Goal: Information Seeking & Learning: Learn about a topic

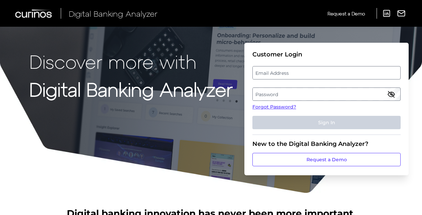
click at [253, 73] on label "Email Address" at bounding box center [325, 73] width 147 height 12
click at [253, 73] on input "email" at bounding box center [326, 72] width 148 height 13
type input "[EMAIL_ADDRESS][DOMAIN_NAME]"
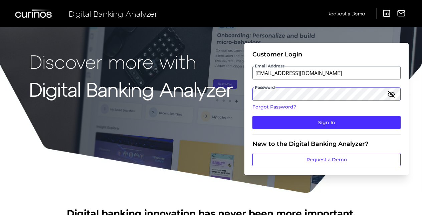
click at [252, 116] on button "Sign In" at bounding box center [326, 122] width 148 height 13
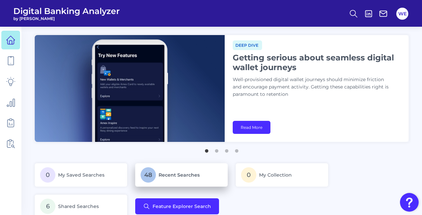
click at [147, 175] on span "48" at bounding box center [147, 174] width 15 height 15
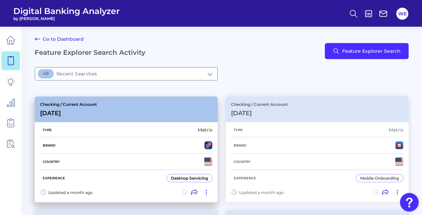
click at [147, 127] on div "Type Matrix" at bounding box center [126, 130] width 172 height 14
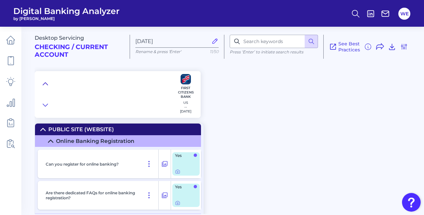
click at [49, 81] on button at bounding box center [45, 83] width 11 height 9
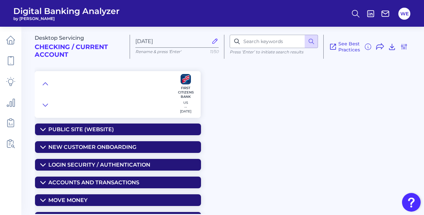
click at [271, 50] on p "Press ‘Enter’ to initiate search results" at bounding box center [274, 51] width 88 height 5
click at [271, 47] on input at bounding box center [274, 41] width 88 height 13
type input "r"
type input "credit"
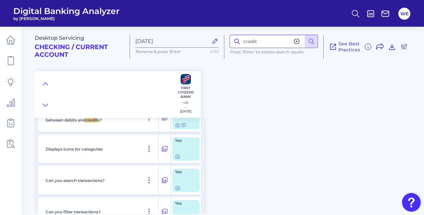
scroll to position [184, 0]
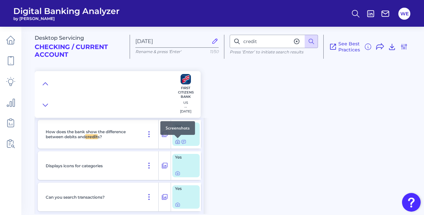
click at [176, 141] on icon at bounding box center [178, 142] width 4 height 4
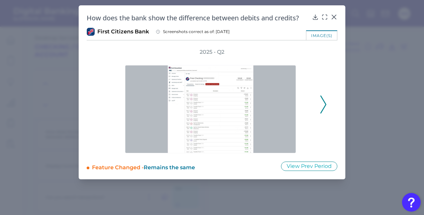
click at [322, 104] on icon at bounding box center [323, 104] width 6 height 18
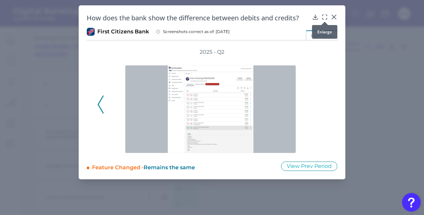
click at [325, 14] on icon at bounding box center [324, 17] width 7 height 7
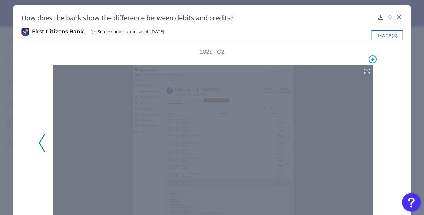
click at [364, 74] on icon at bounding box center [367, 71] width 7 height 7
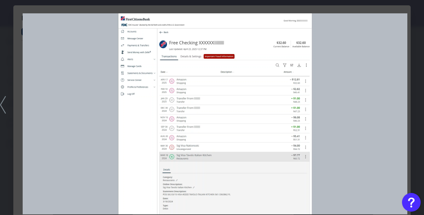
click at [409, 44] on div at bounding box center [212, 107] width 424 height 215
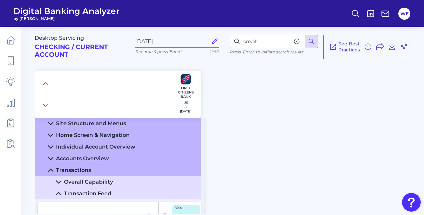
scroll to position [95, 0]
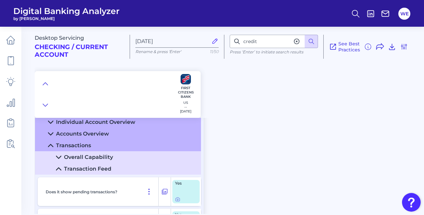
click at [102, 125] on div "Individual Account Overview" at bounding box center [95, 122] width 79 height 6
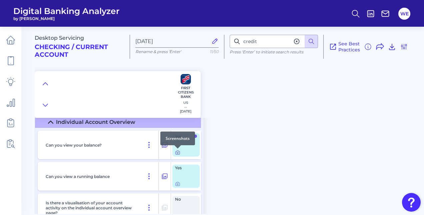
click at [179, 153] on icon at bounding box center [177, 152] width 5 height 5
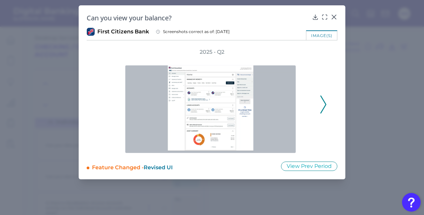
click at [322, 98] on polyline at bounding box center [323, 104] width 5 height 17
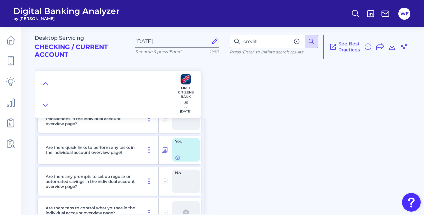
scroll to position [247, 0]
click at [178, 155] on div at bounding box center [177, 153] width 7 height 7
click at [177, 157] on icon at bounding box center [177, 157] width 1 height 1
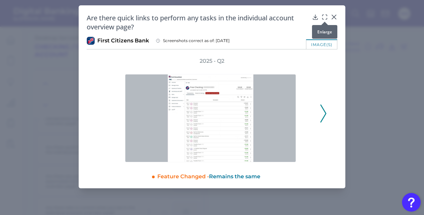
click at [323, 17] on icon at bounding box center [324, 17] width 7 height 7
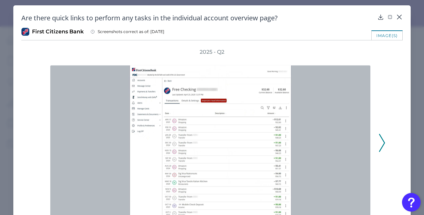
click at [383, 144] on button at bounding box center [382, 143] width 7 height 18
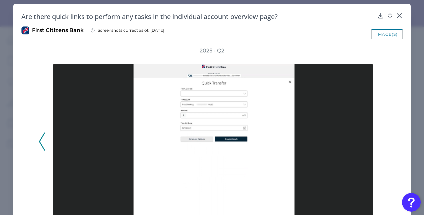
scroll to position [0, 0]
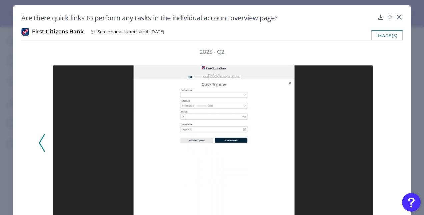
click at [45, 138] on button at bounding box center [42, 143] width 7 height 18
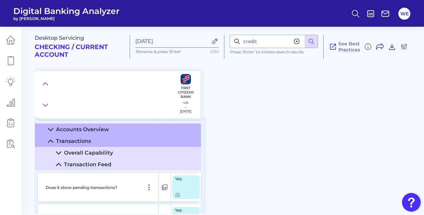
scroll to position [386, 0]
